Goal: Transaction & Acquisition: Purchase product/service

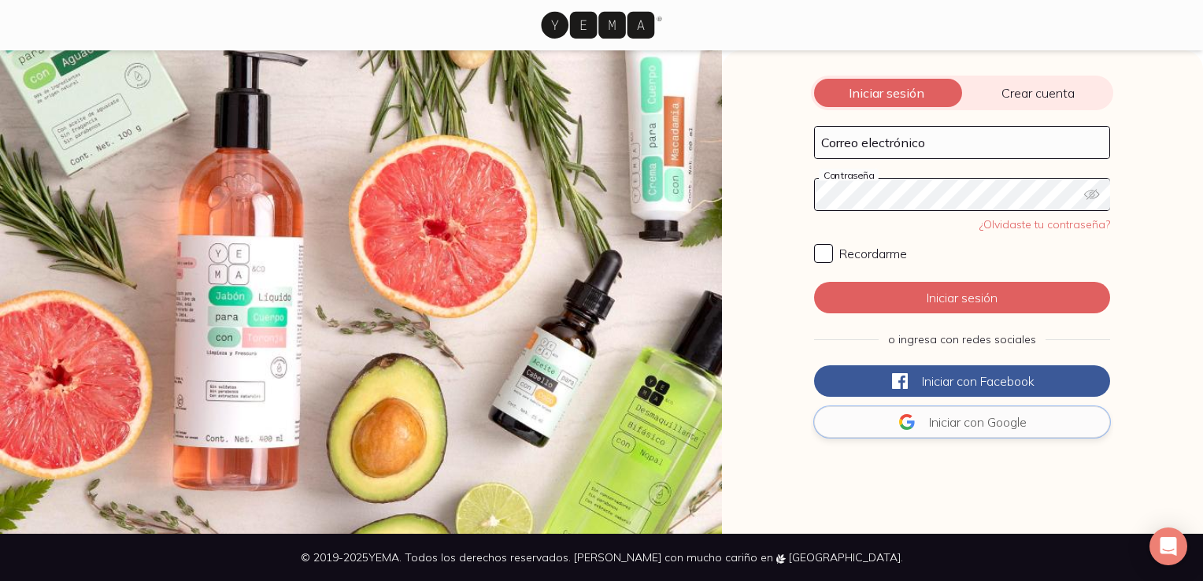
click at [943, 420] on span "Iniciar con" at bounding box center [956, 422] width 55 height 16
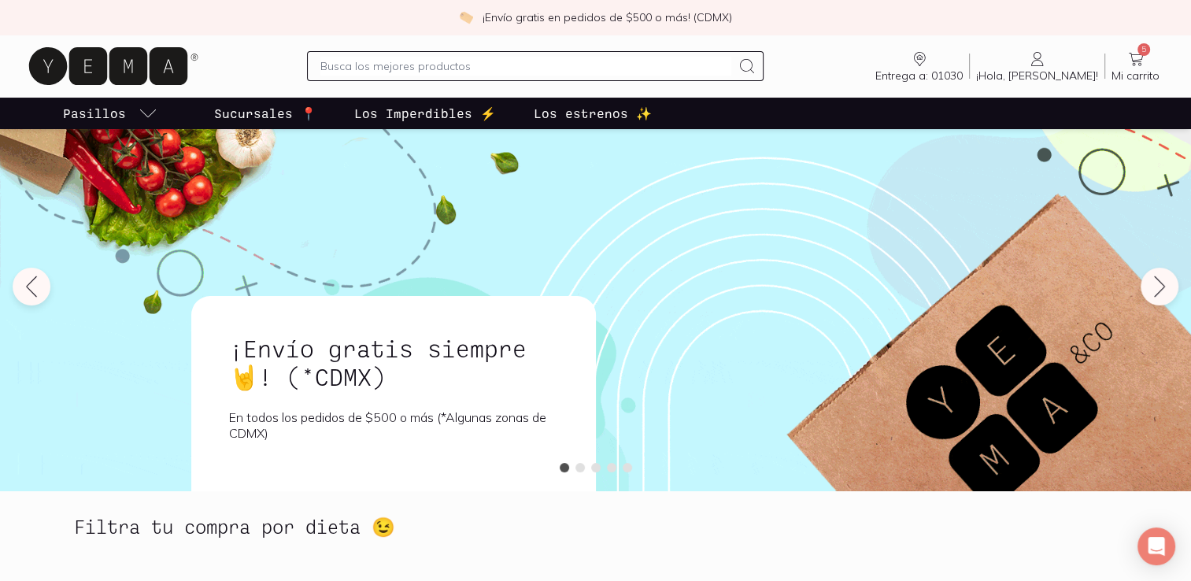
scroll to position [40, 0]
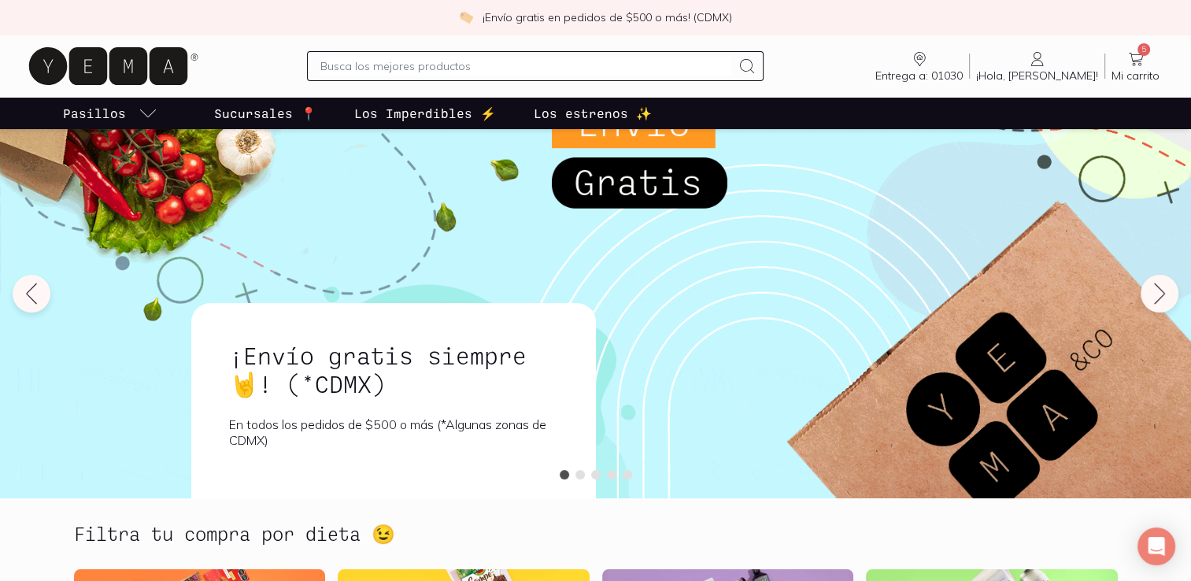
click at [1139, 67] on icon at bounding box center [1135, 59] width 19 height 19
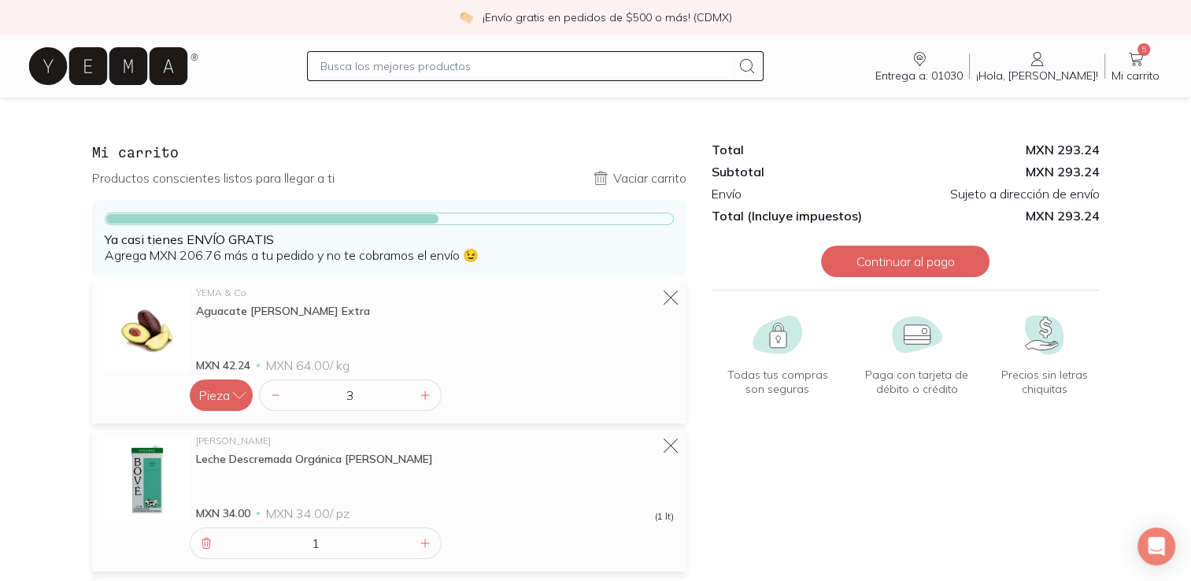
click at [123, 74] on icon at bounding box center [108, 66] width 158 height 38
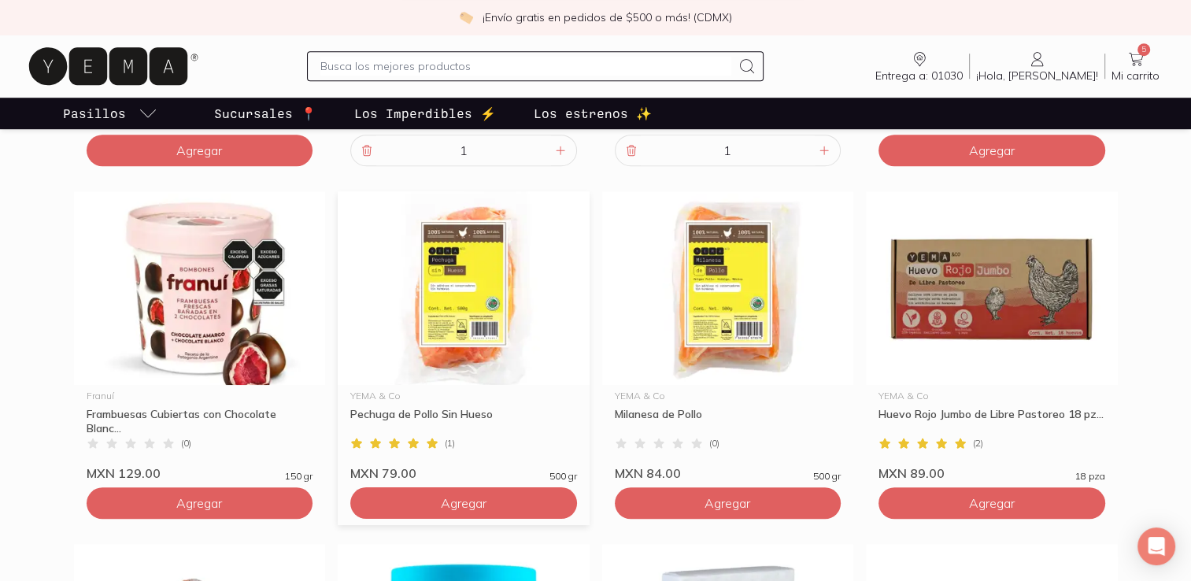
scroll to position [1114, 0]
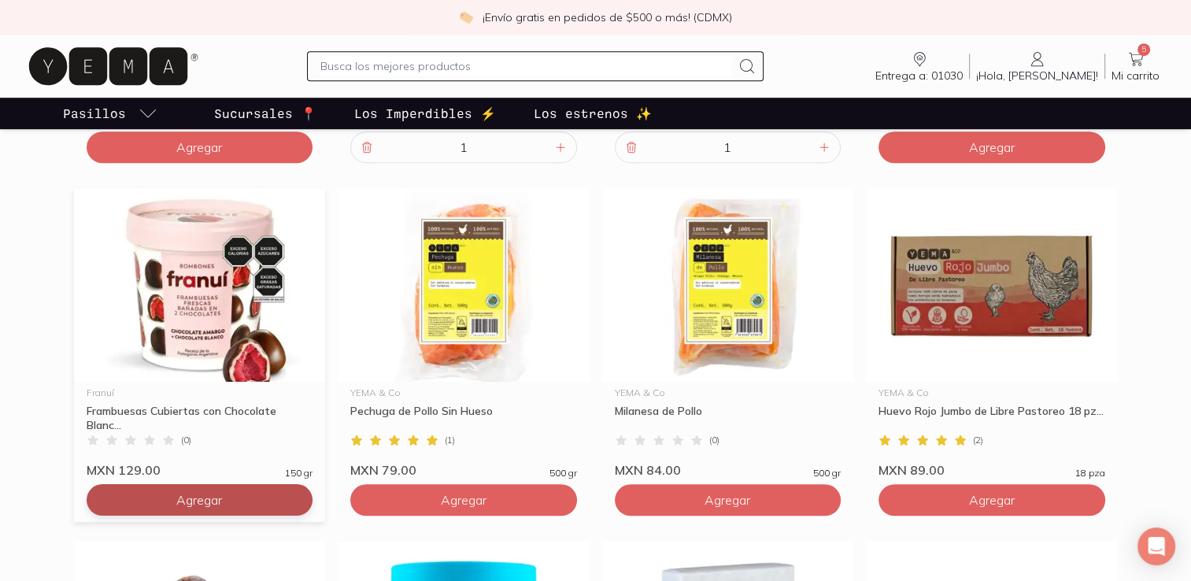
click at [181, 505] on span "Agregar" at bounding box center [199, 500] width 46 height 16
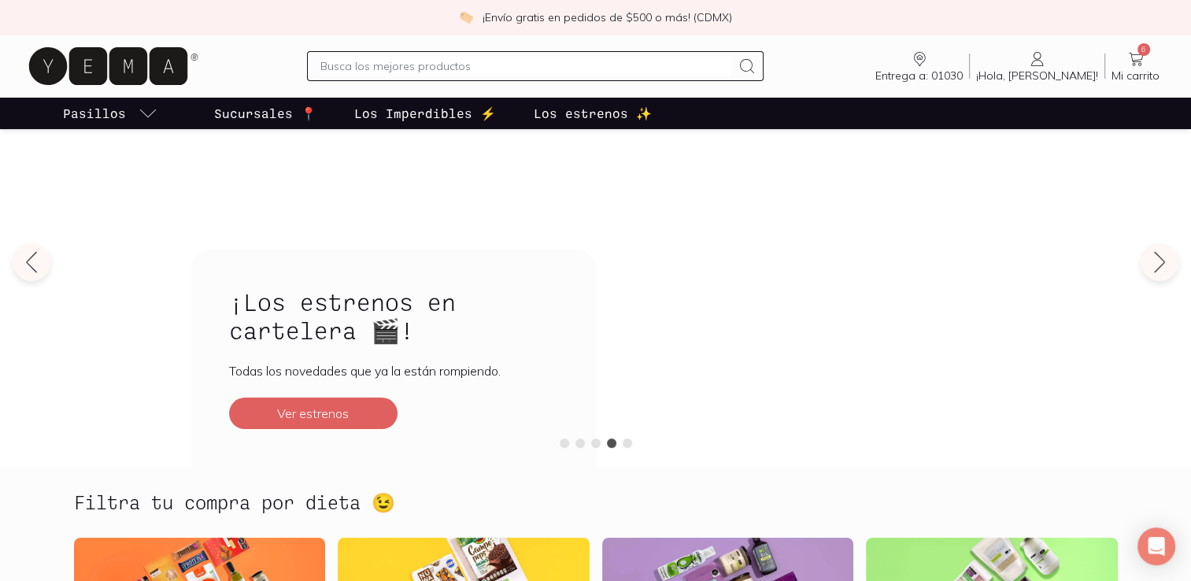
scroll to position [0, 0]
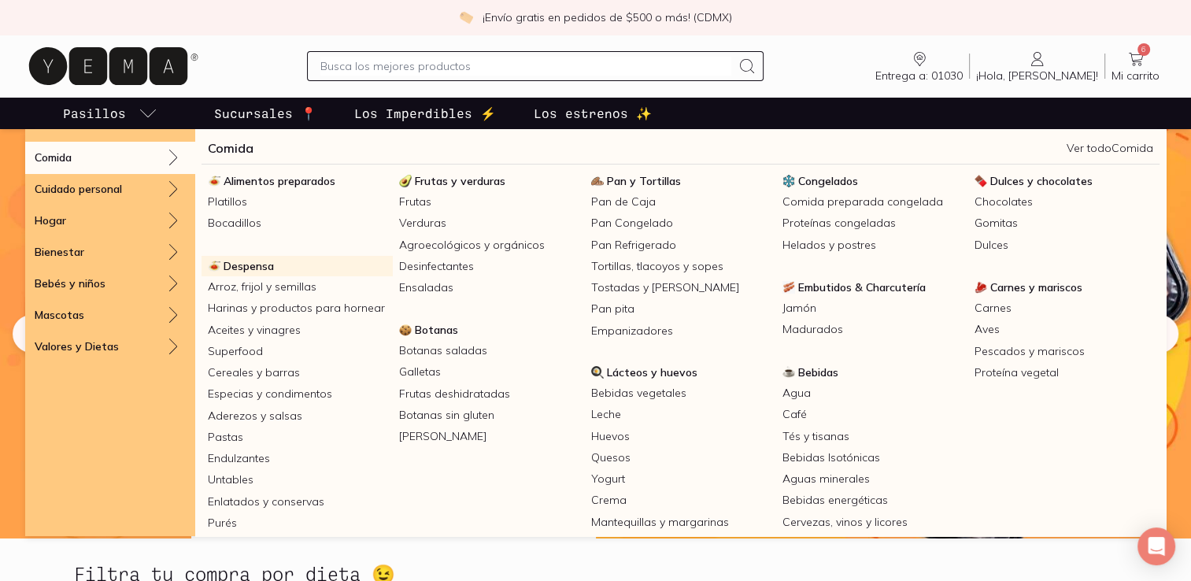
click at [262, 265] on span "Despensa" at bounding box center [249, 266] width 50 height 14
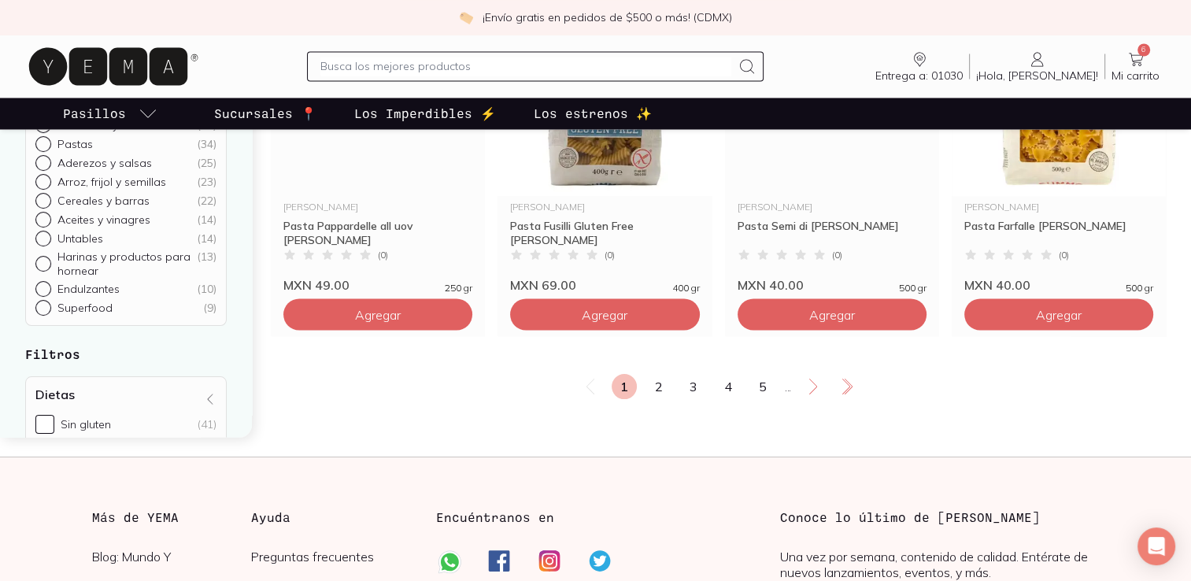
scroll to position [2802, 0]
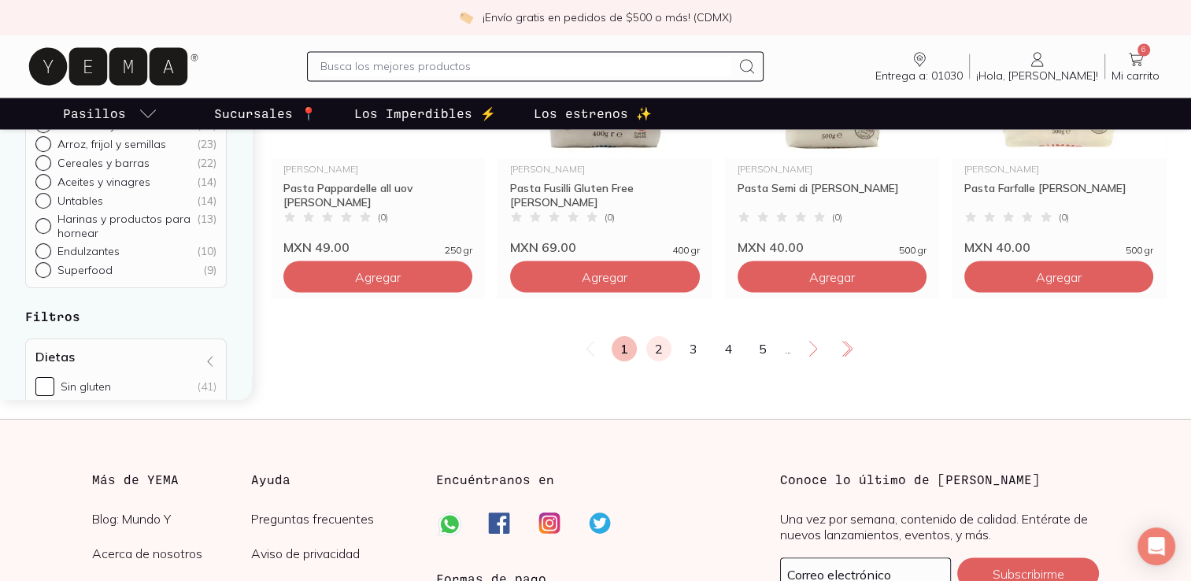
click at [658, 361] on link "2" at bounding box center [658, 348] width 25 height 25
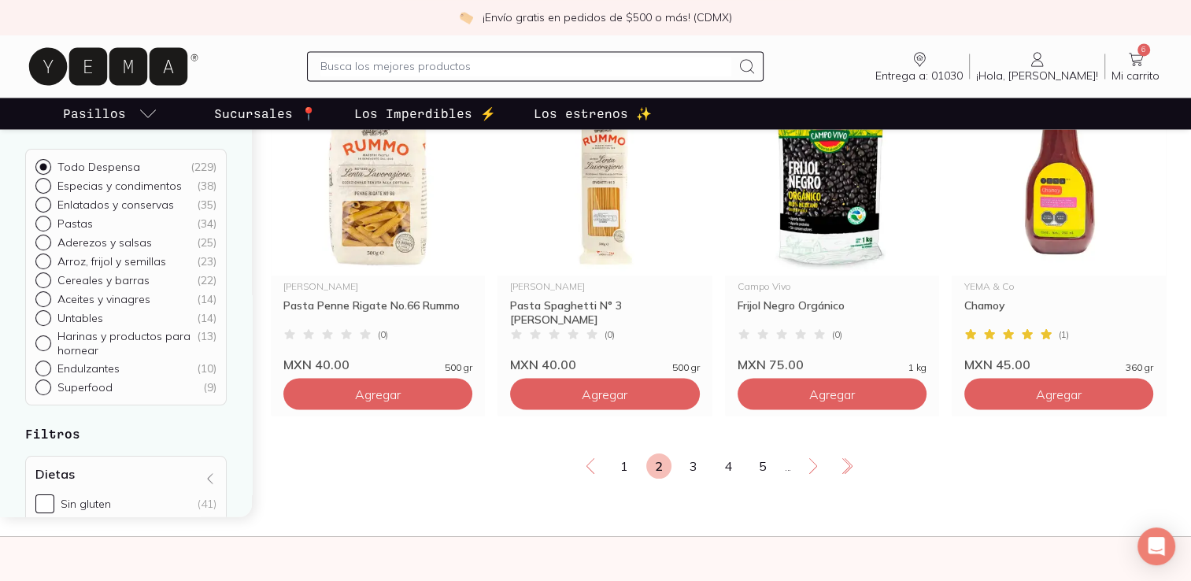
scroll to position [2685, 0]
click at [693, 478] on link "3" at bounding box center [693, 465] width 25 height 25
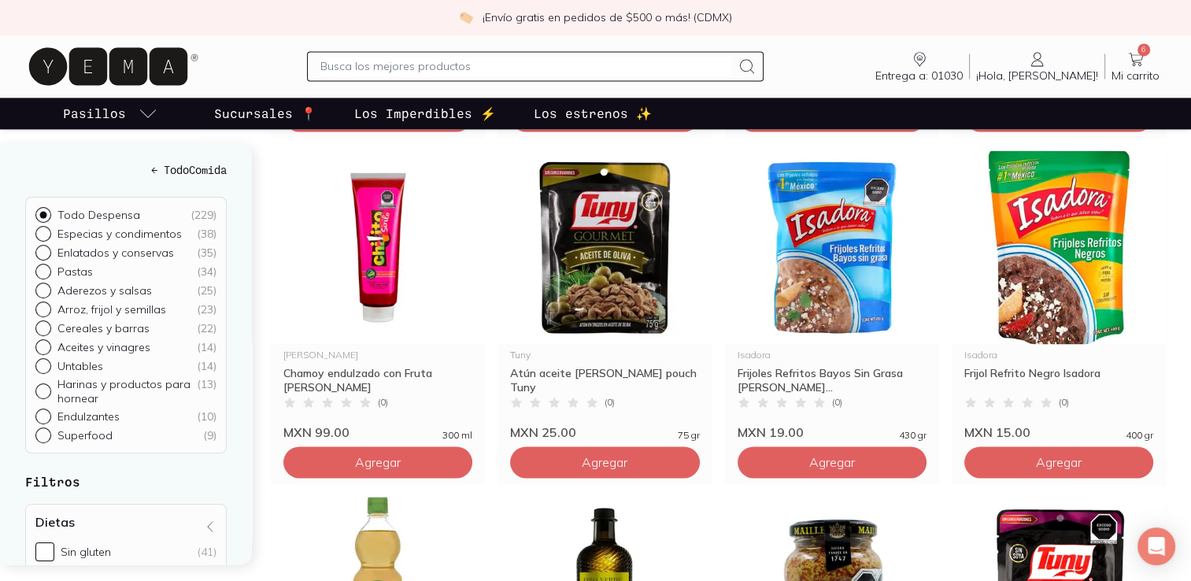
scroll to position [2270, 0]
click at [1053, 470] on span "Agregar" at bounding box center [1059, 462] width 46 height 16
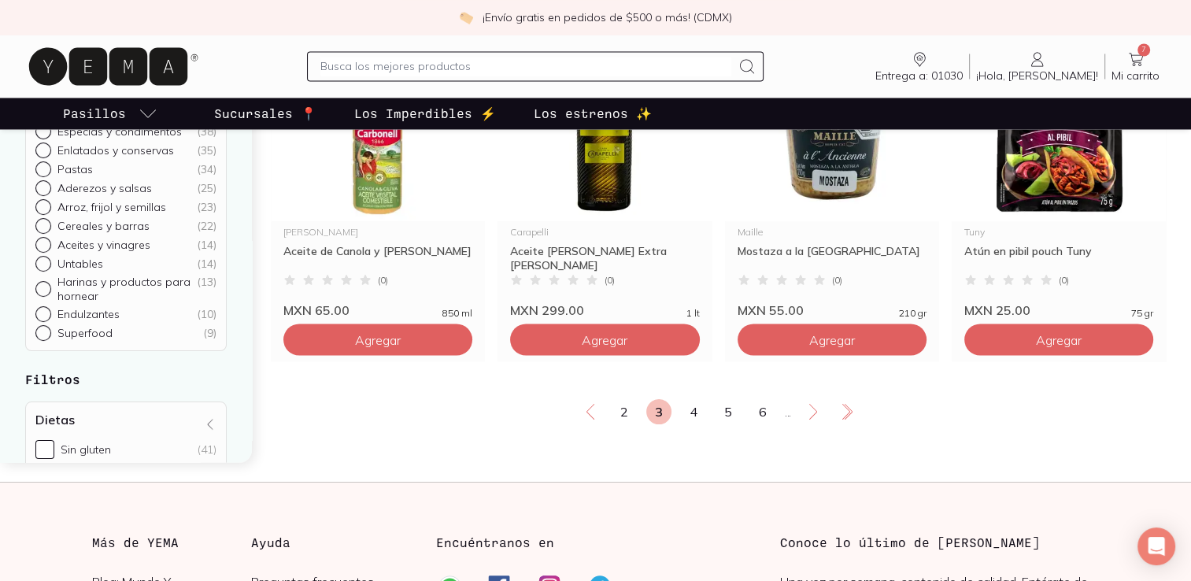
scroll to position [2740, 0]
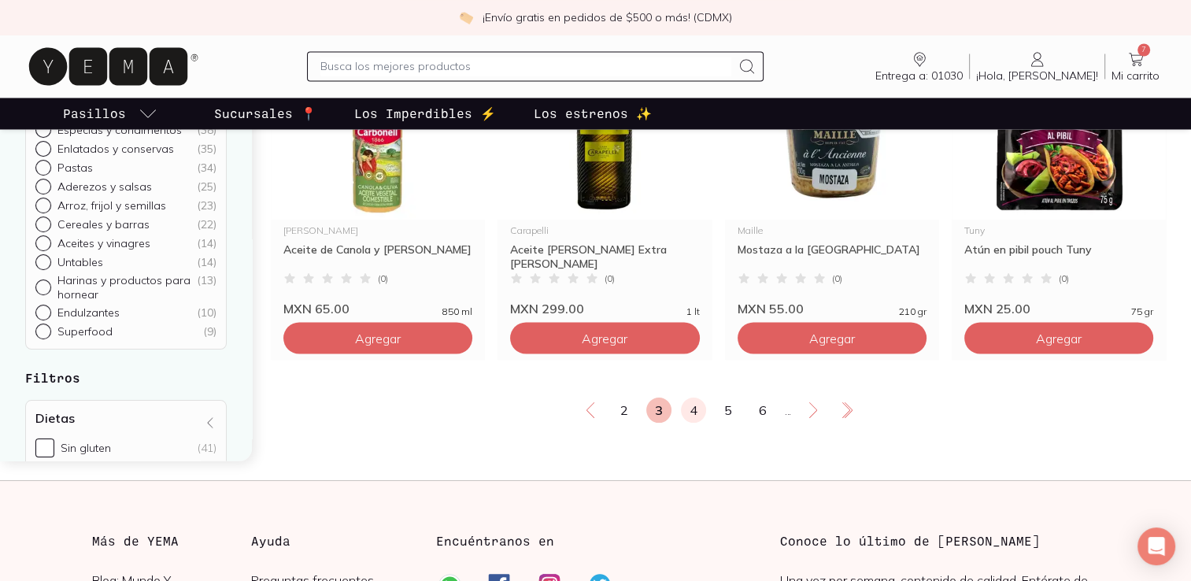
click at [698, 423] on link "4" at bounding box center [693, 409] width 25 height 25
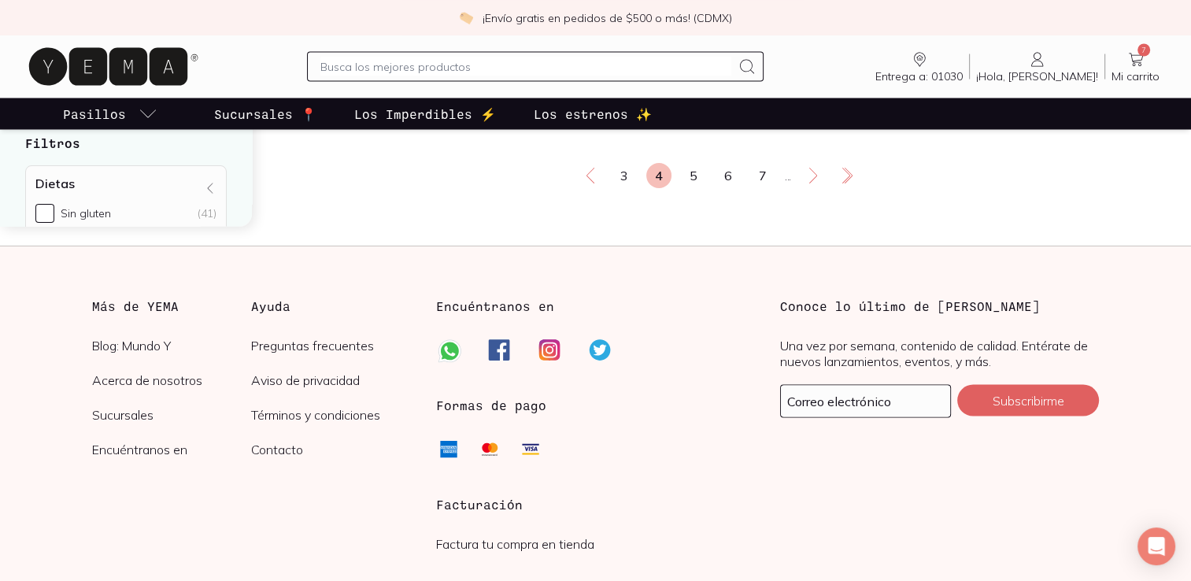
scroll to position [2884, 0]
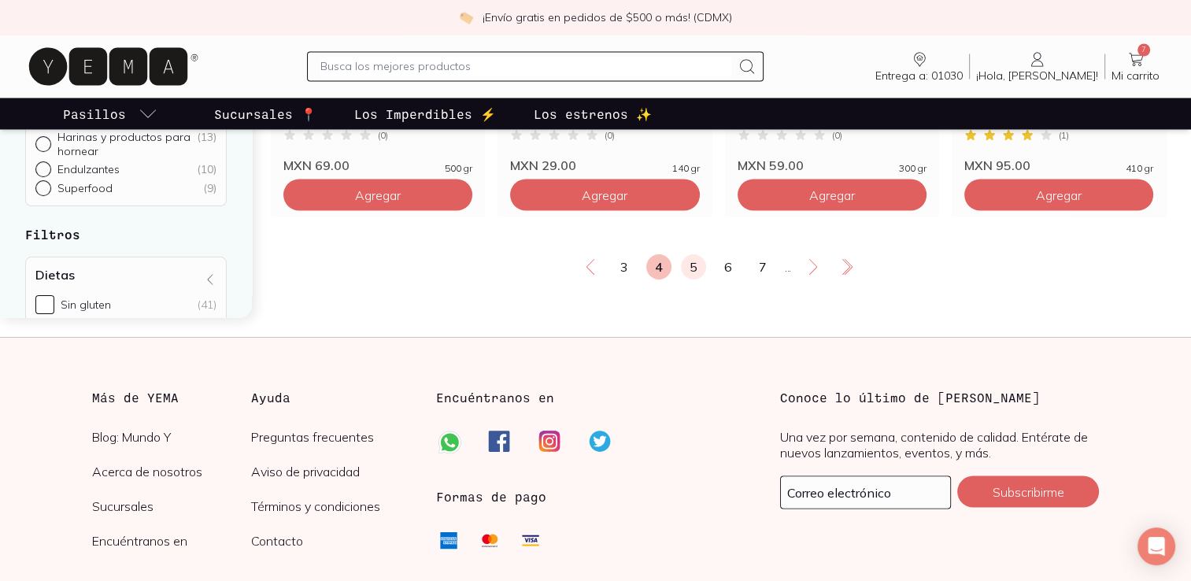
click at [694, 279] on link "5" at bounding box center [693, 266] width 25 height 25
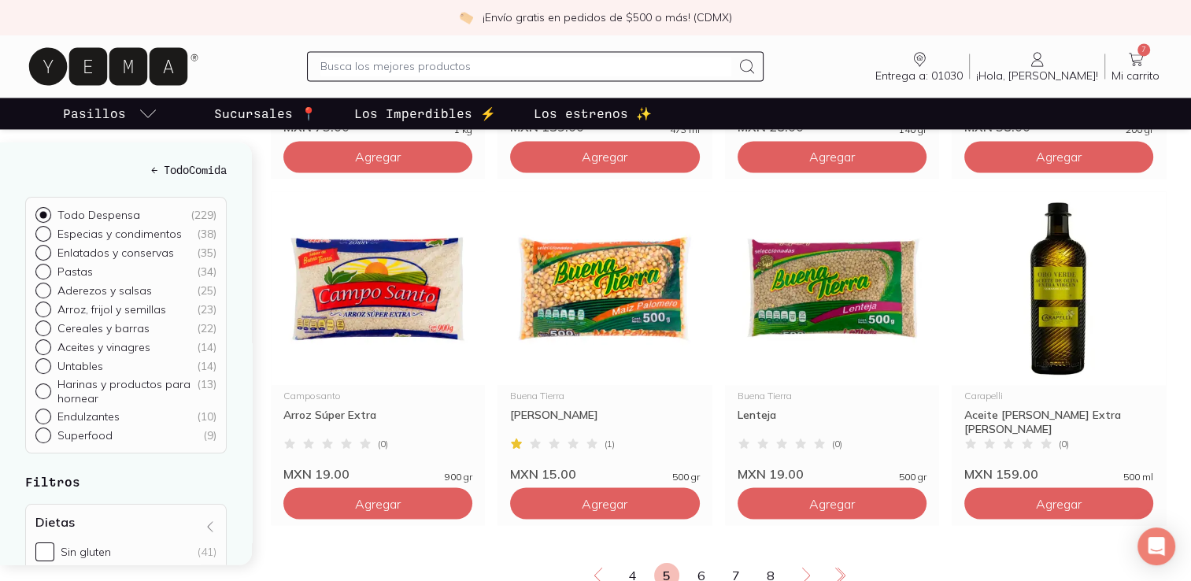
scroll to position [2575, 0]
click at [622, 511] on span "Agregar" at bounding box center [605, 503] width 46 height 16
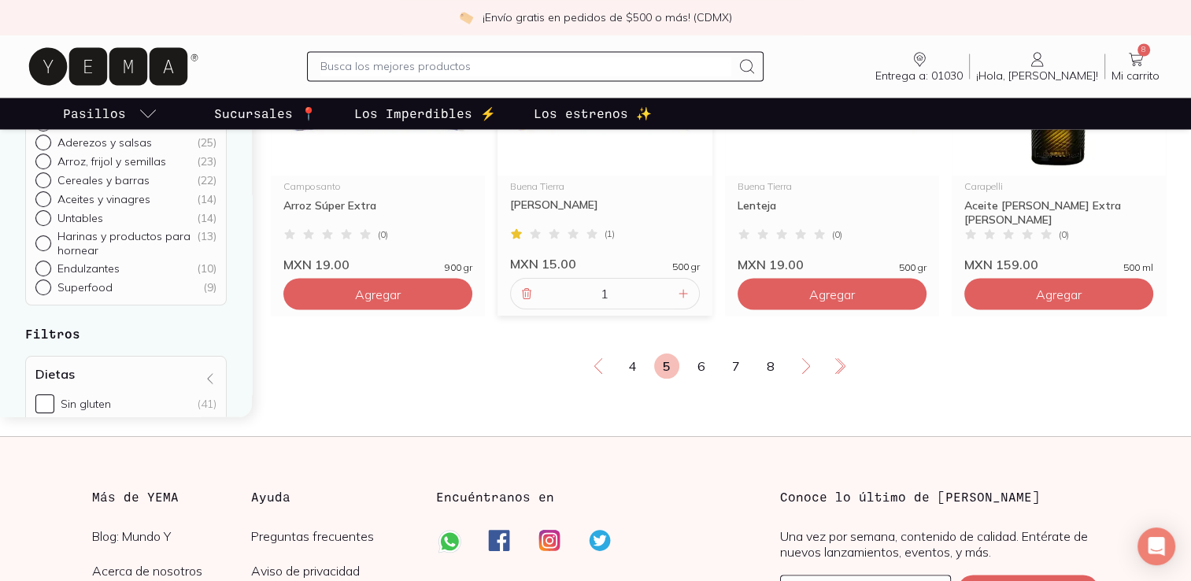
scroll to position [2785, 0]
click at [699, 378] on link "6" at bounding box center [701, 365] width 25 height 25
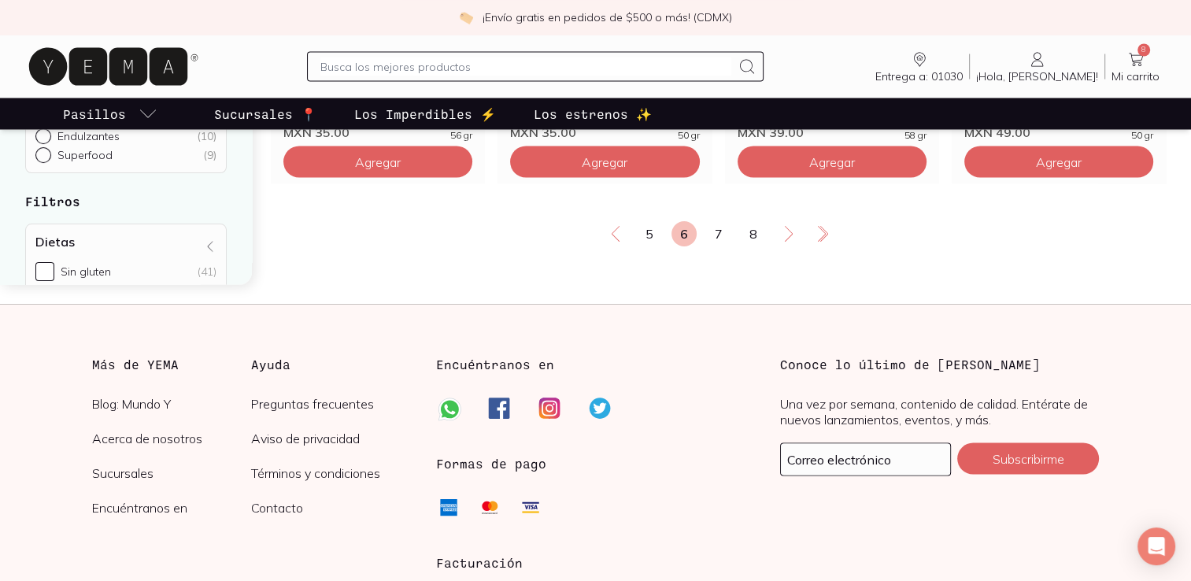
scroll to position [2885, 0]
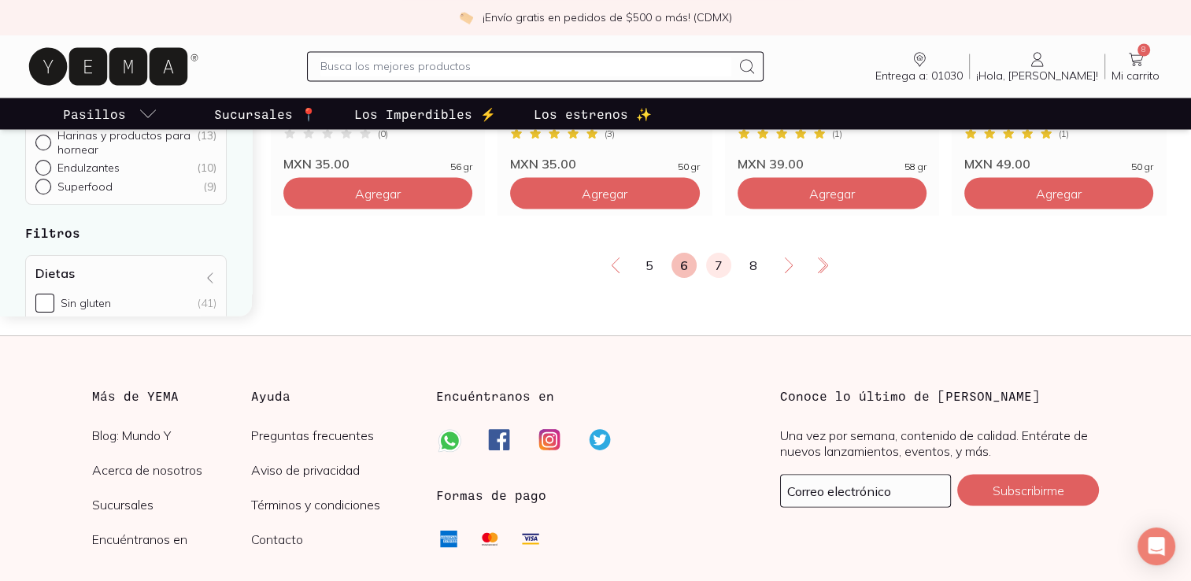
click at [719, 278] on link "7" at bounding box center [718, 265] width 25 height 25
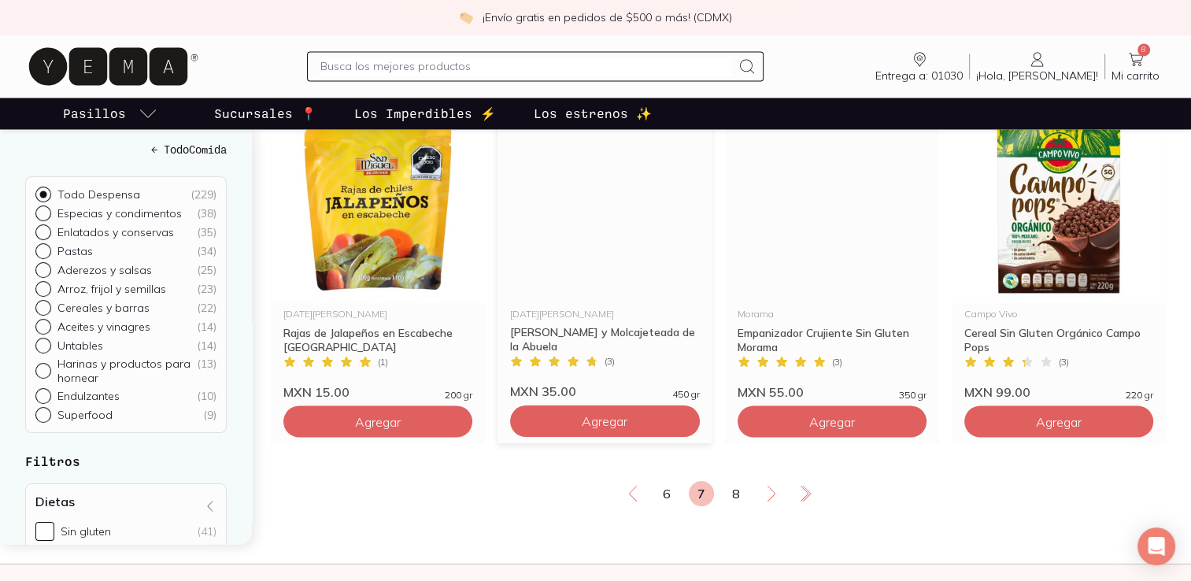
scroll to position [2657, 0]
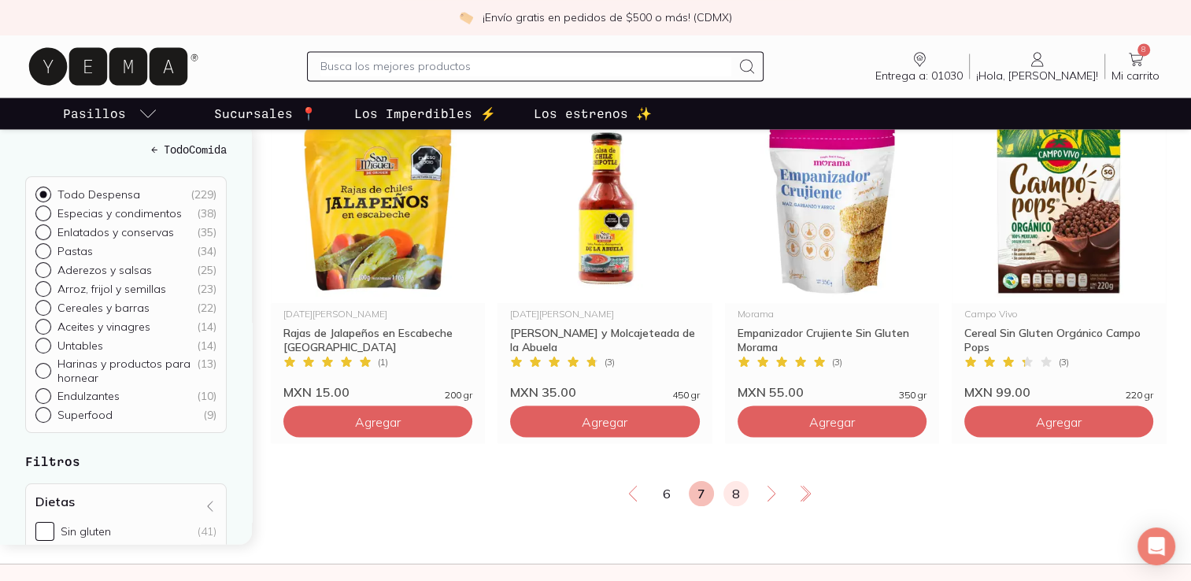
click at [739, 506] on link "8" at bounding box center [735, 493] width 25 height 25
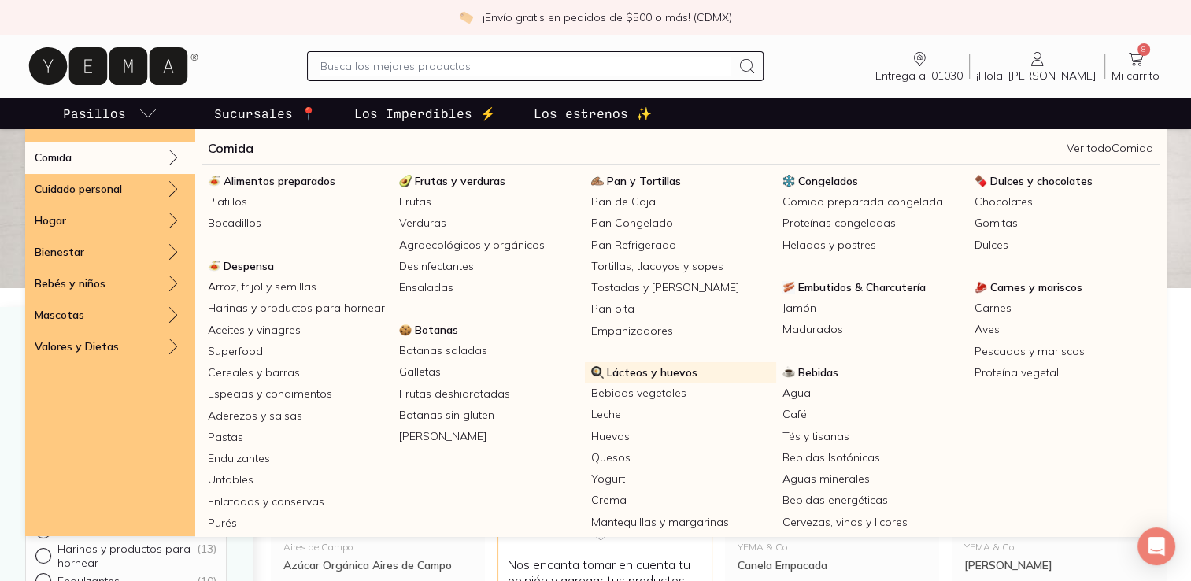
click at [659, 373] on span "Lácteos y huevos" at bounding box center [652, 372] width 91 height 14
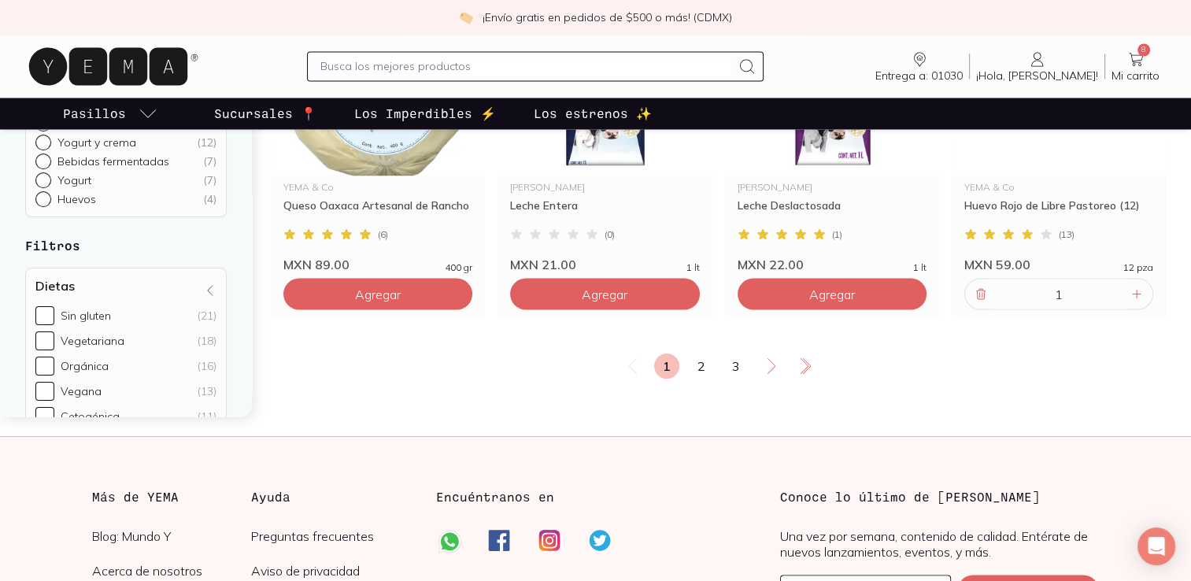
scroll to position [2805, 0]
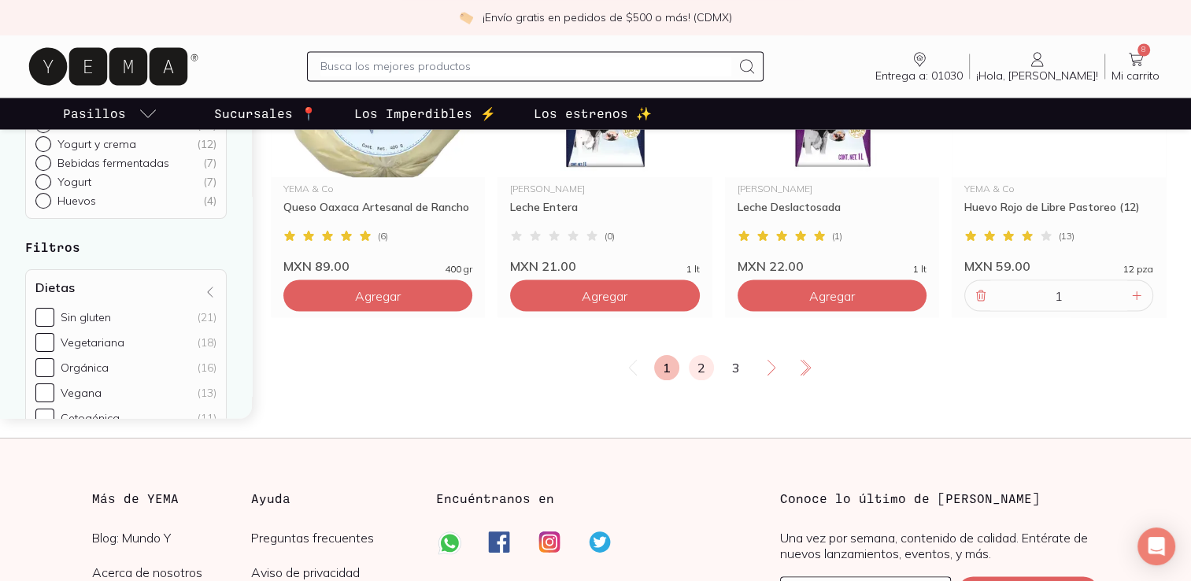
click at [700, 355] on link "2" at bounding box center [701, 367] width 25 height 25
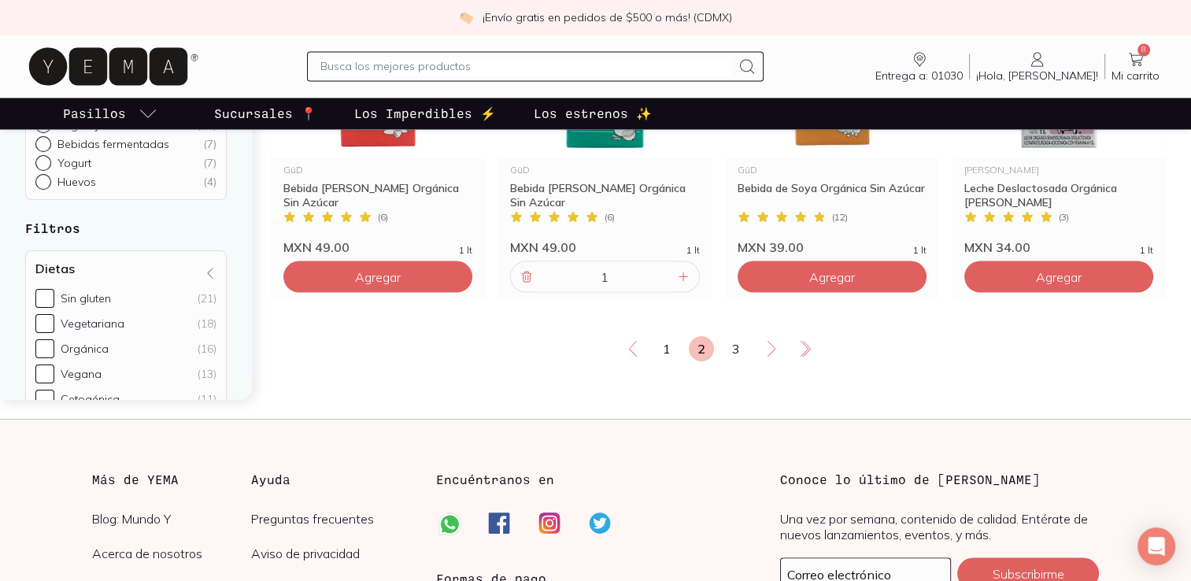
scroll to position [2824, 0]
click at [730, 336] on link "3" at bounding box center [735, 348] width 25 height 25
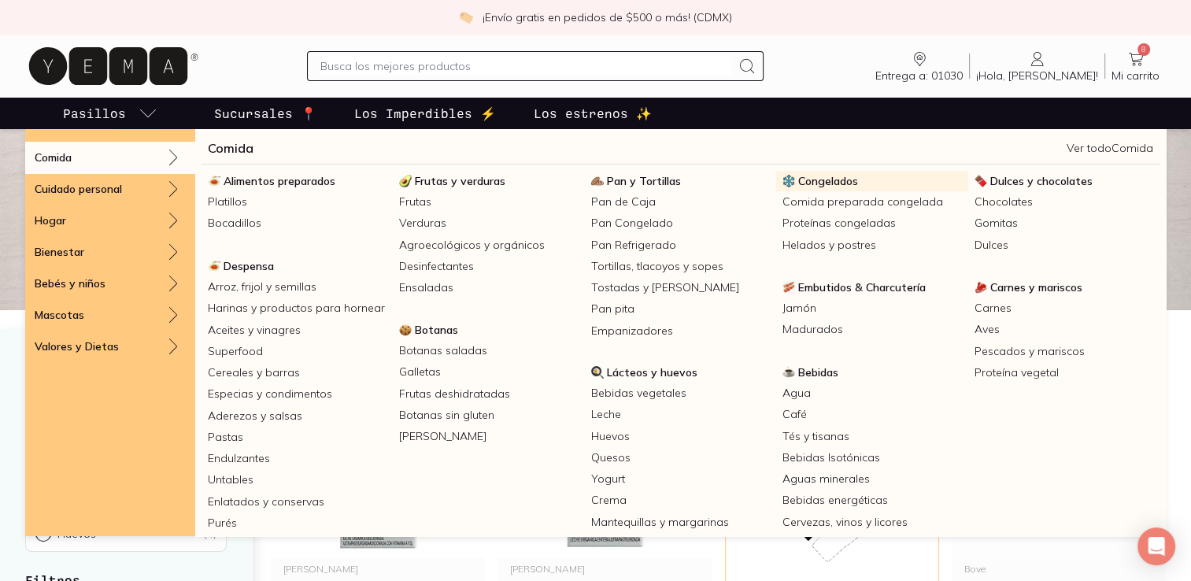
click at [833, 179] on span "Congelados" at bounding box center [828, 181] width 60 height 14
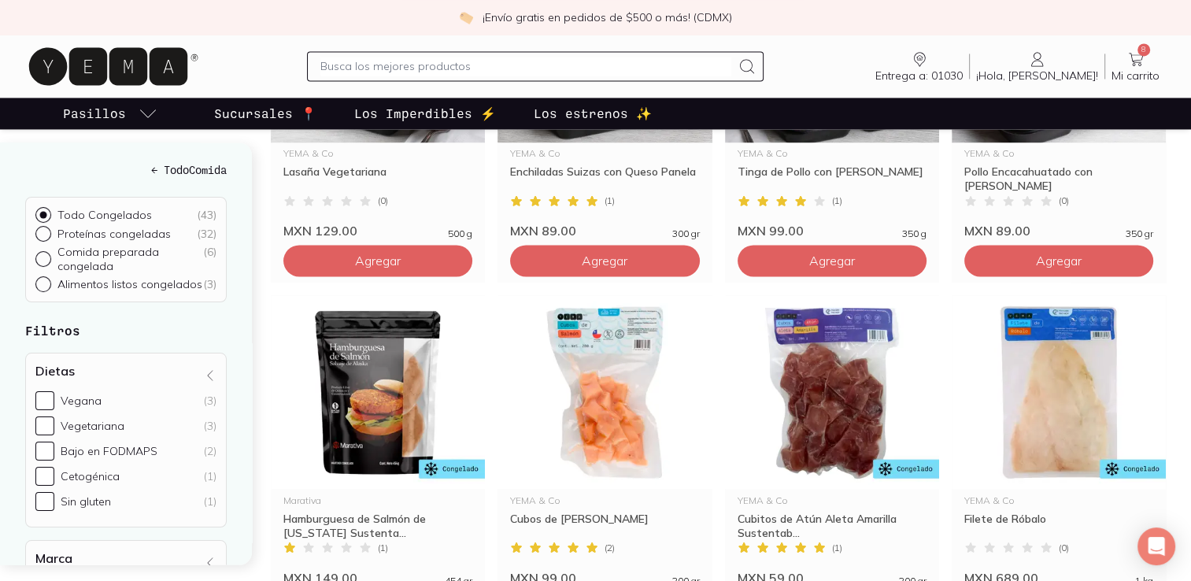
scroll to position [2495, 0]
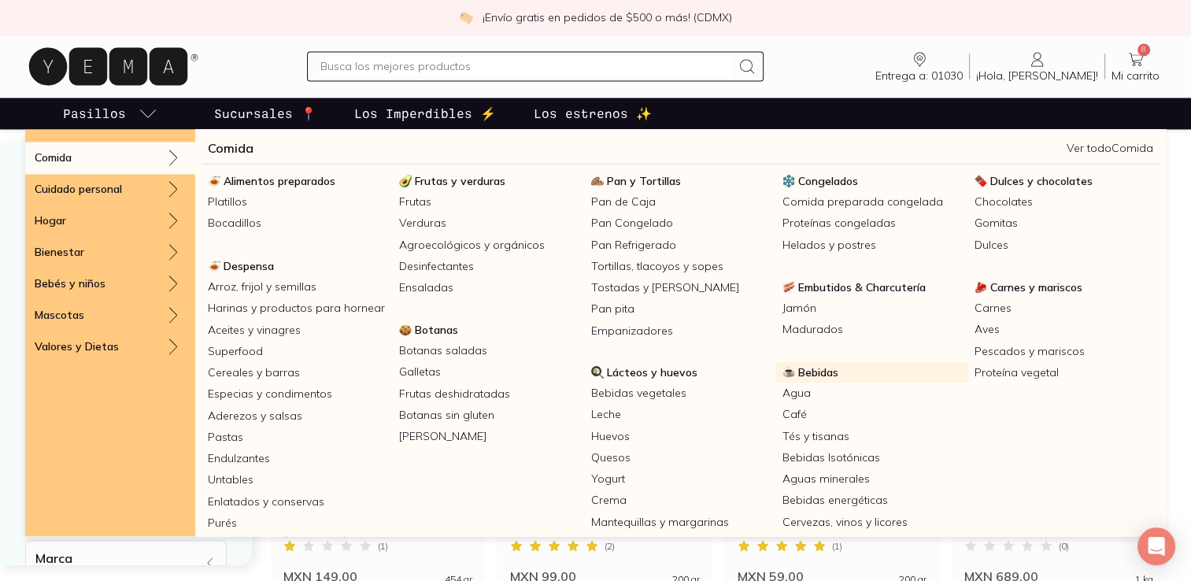
click at [819, 370] on span "Bebidas" at bounding box center [818, 372] width 40 height 14
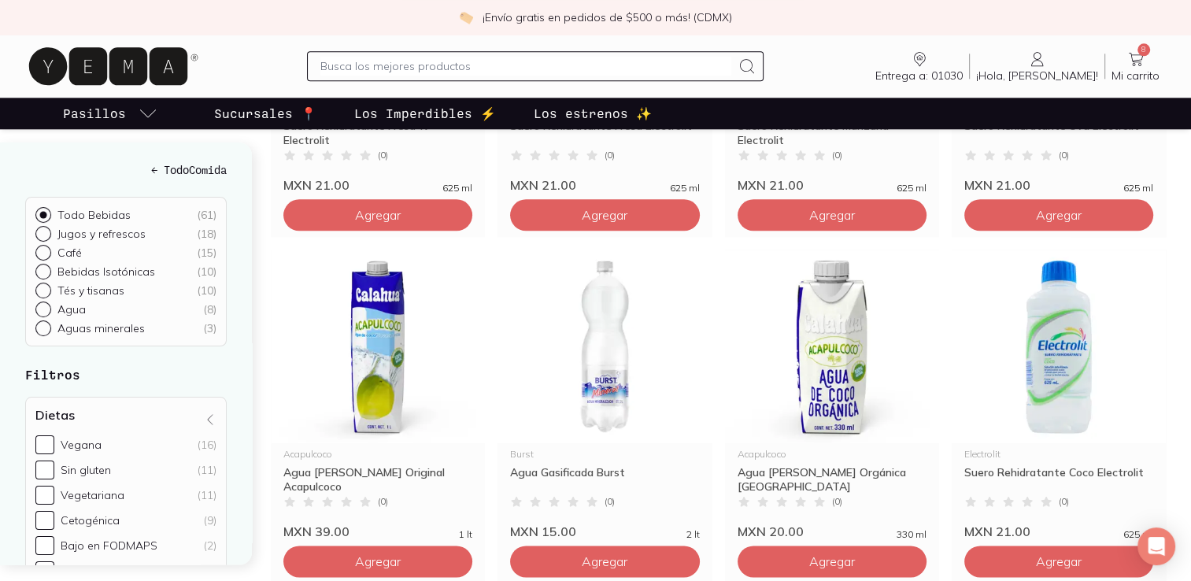
scroll to position [1825, 0]
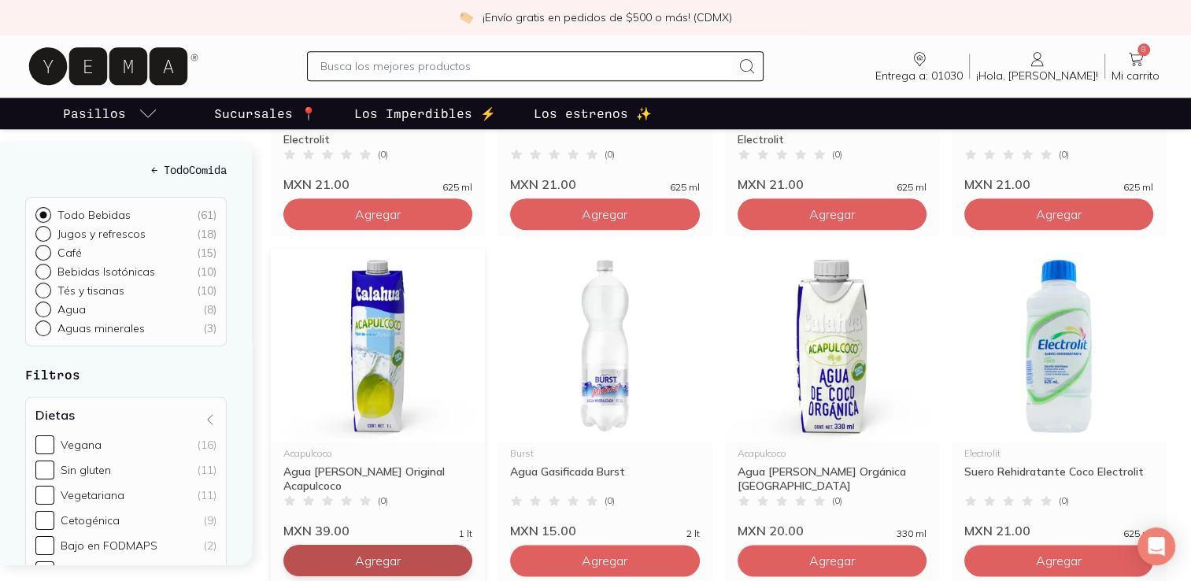
click at [355, 557] on span "Agregar" at bounding box center [378, 561] width 46 height 16
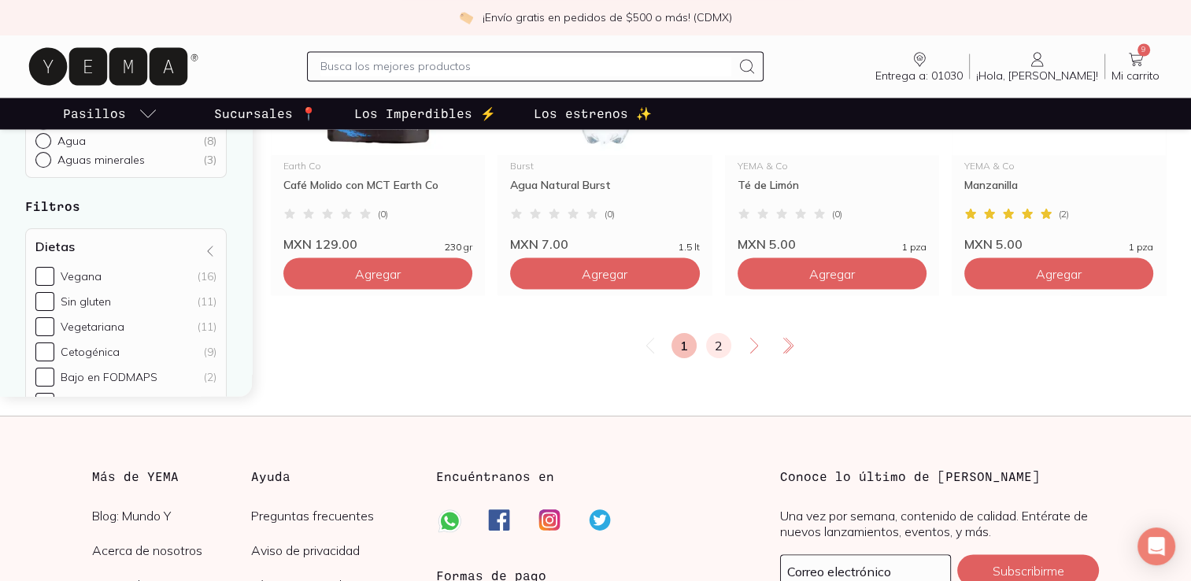
click at [706, 342] on link "2" at bounding box center [718, 345] width 25 height 25
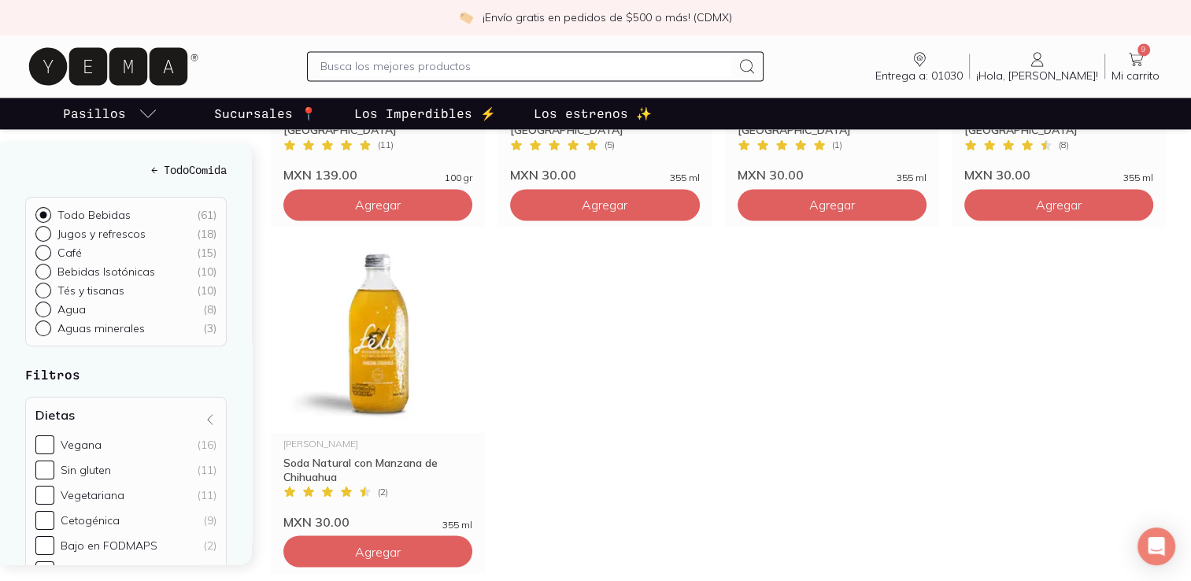
scroll to position [2659, 0]
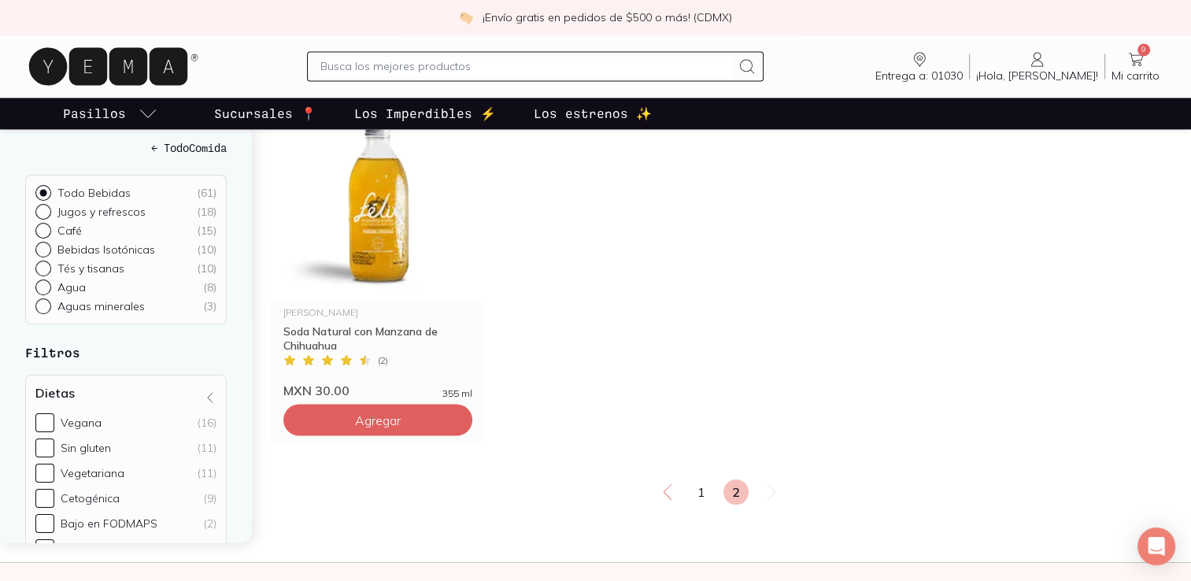
click at [1136, 58] on icon at bounding box center [1135, 59] width 19 height 19
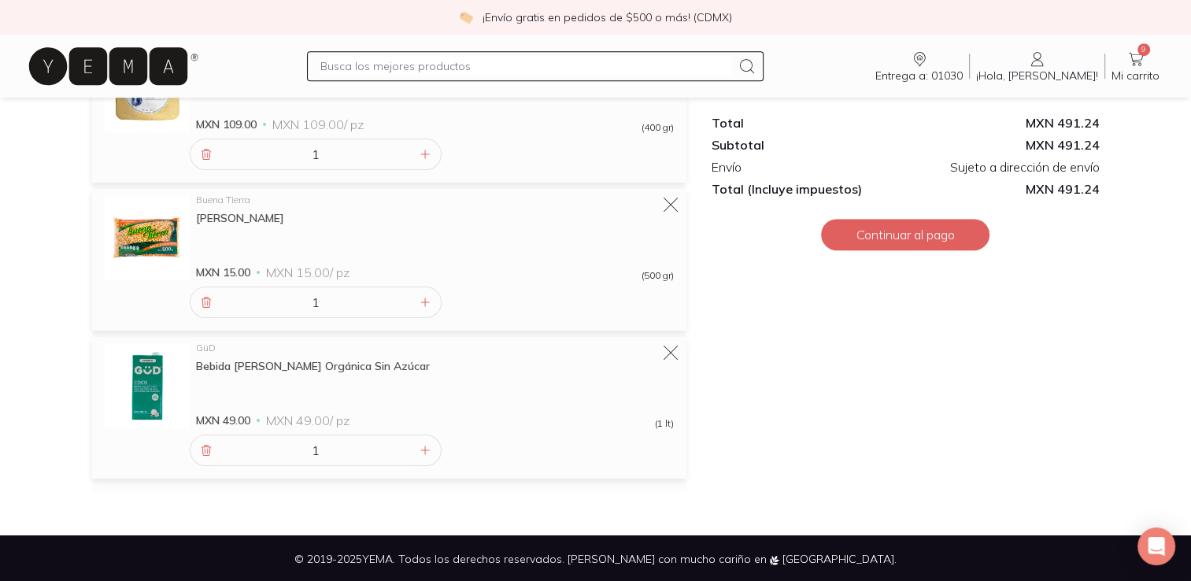
scroll to position [1130, 0]
